Goal: Task Accomplishment & Management: Use online tool/utility

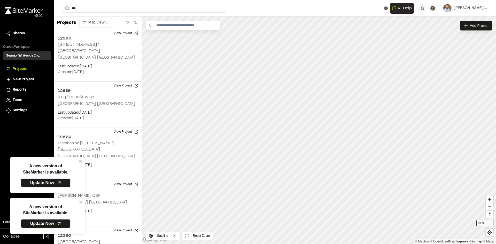
click at [48, 182] on link "Update Now" at bounding box center [46, 182] width 50 height 9
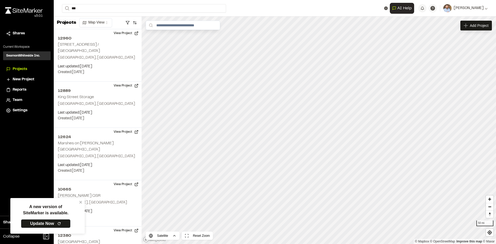
click at [46, 223] on link "Update Now" at bounding box center [46, 223] width 50 height 9
click at [41, 225] on link "Update Now" at bounding box center [46, 223] width 50 height 9
